Goal: Navigation & Orientation: Find specific page/section

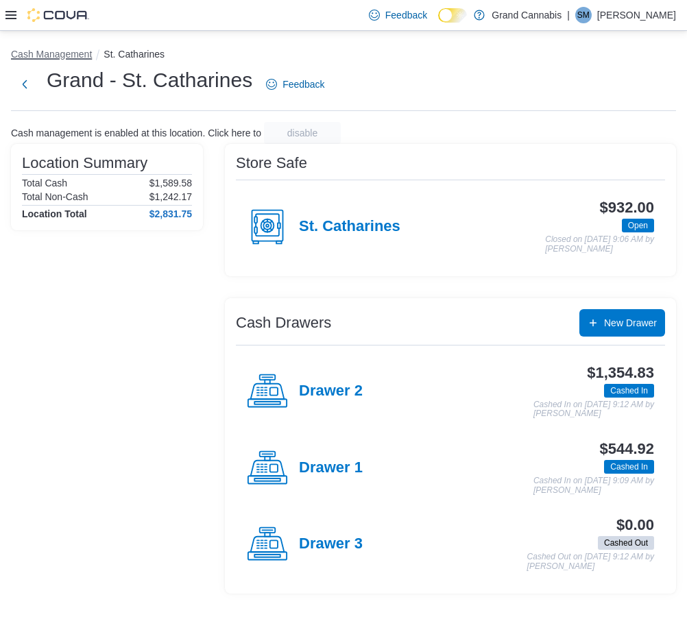
click at [74, 53] on button "Cash Management" at bounding box center [51, 54] width 81 height 11
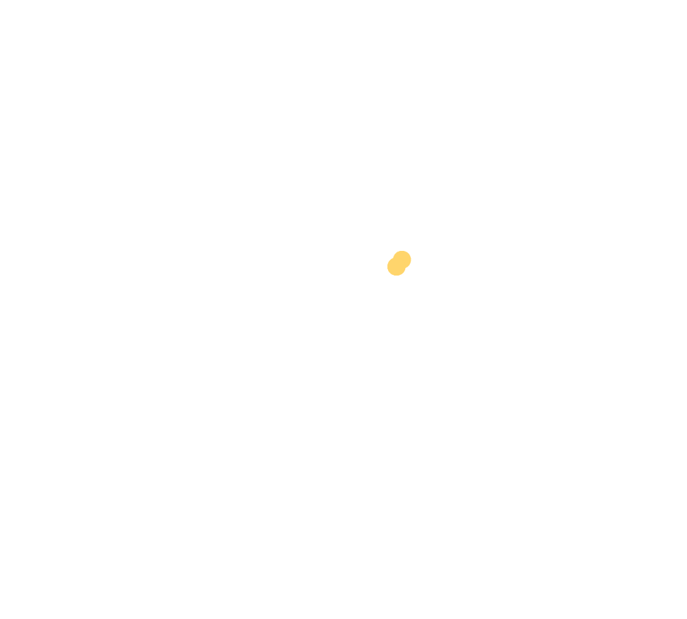
click at [639, 23] on div at bounding box center [348, 299] width 687 height 588
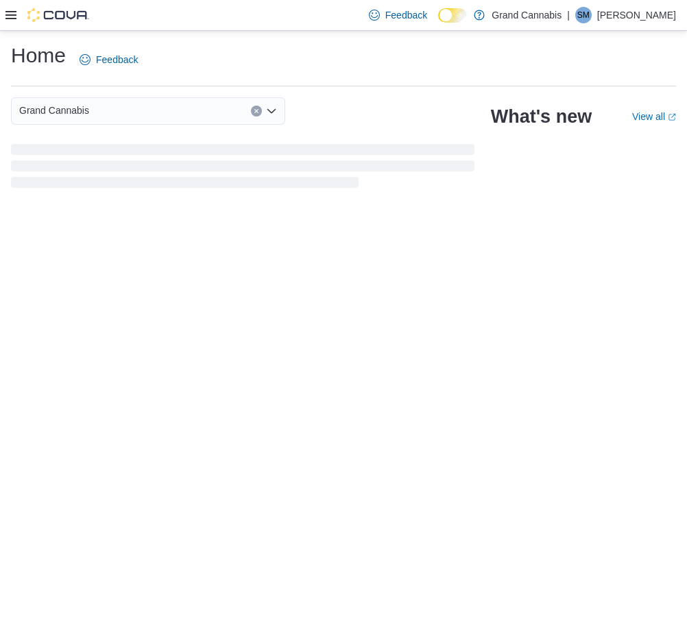
click at [642, 14] on p "[PERSON_NAME]" at bounding box center [636, 15] width 79 height 16
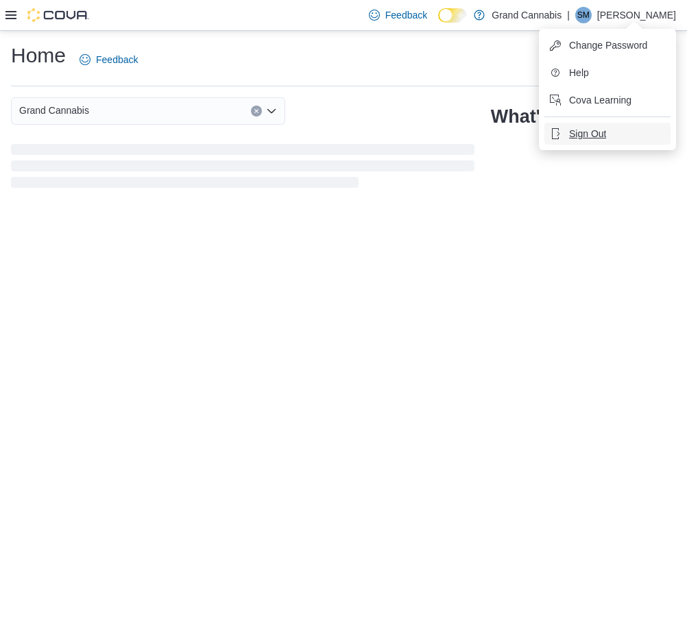
click at [593, 133] on span "Sign Out" at bounding box center [587, 134] width 37 height 14
